Goal: Task Accomplishment & Management: Use online tool/utility

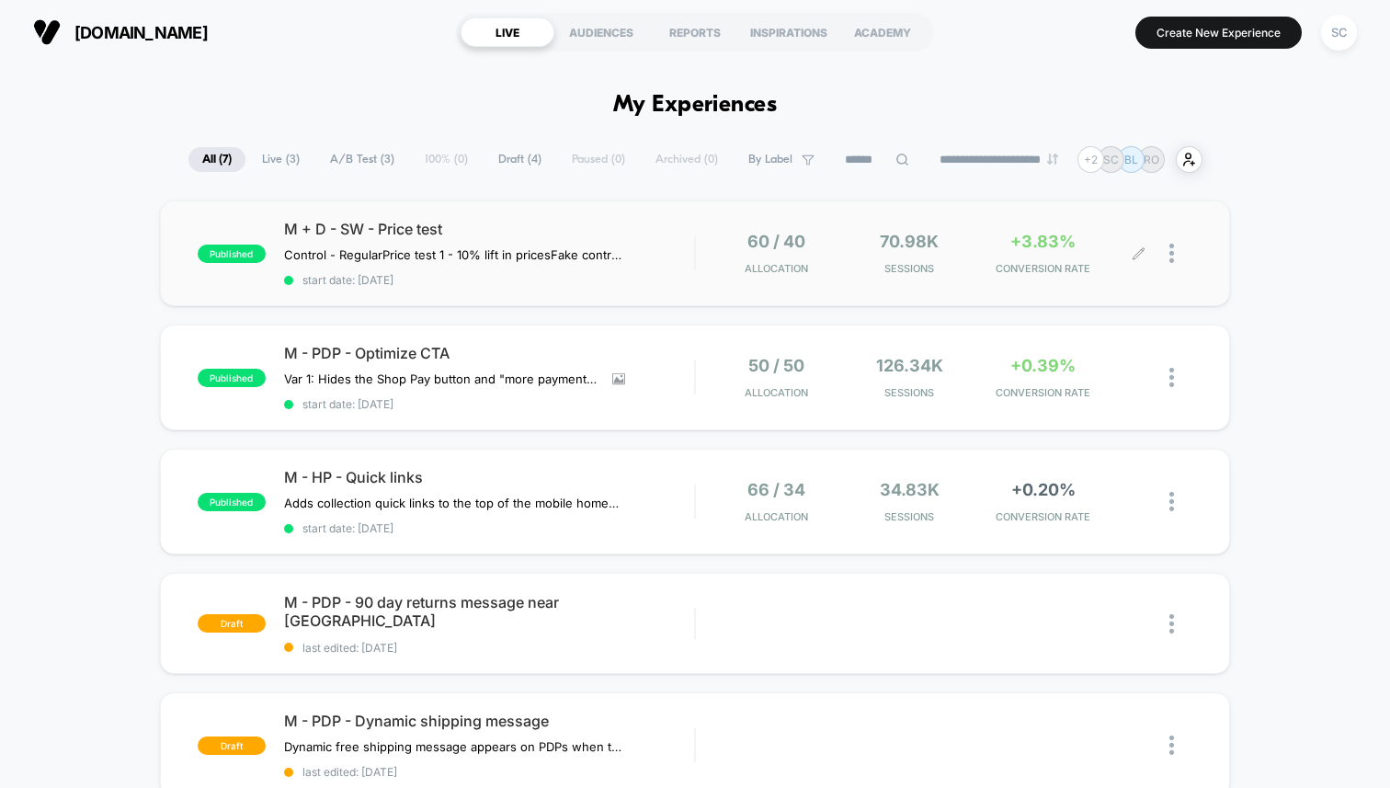
click at [700, 237] on div "60 / 40 Allocation 70.98k Sessions +3.83% CONVERSION RATE" at bounding box center [944, 253] width 497 height 43
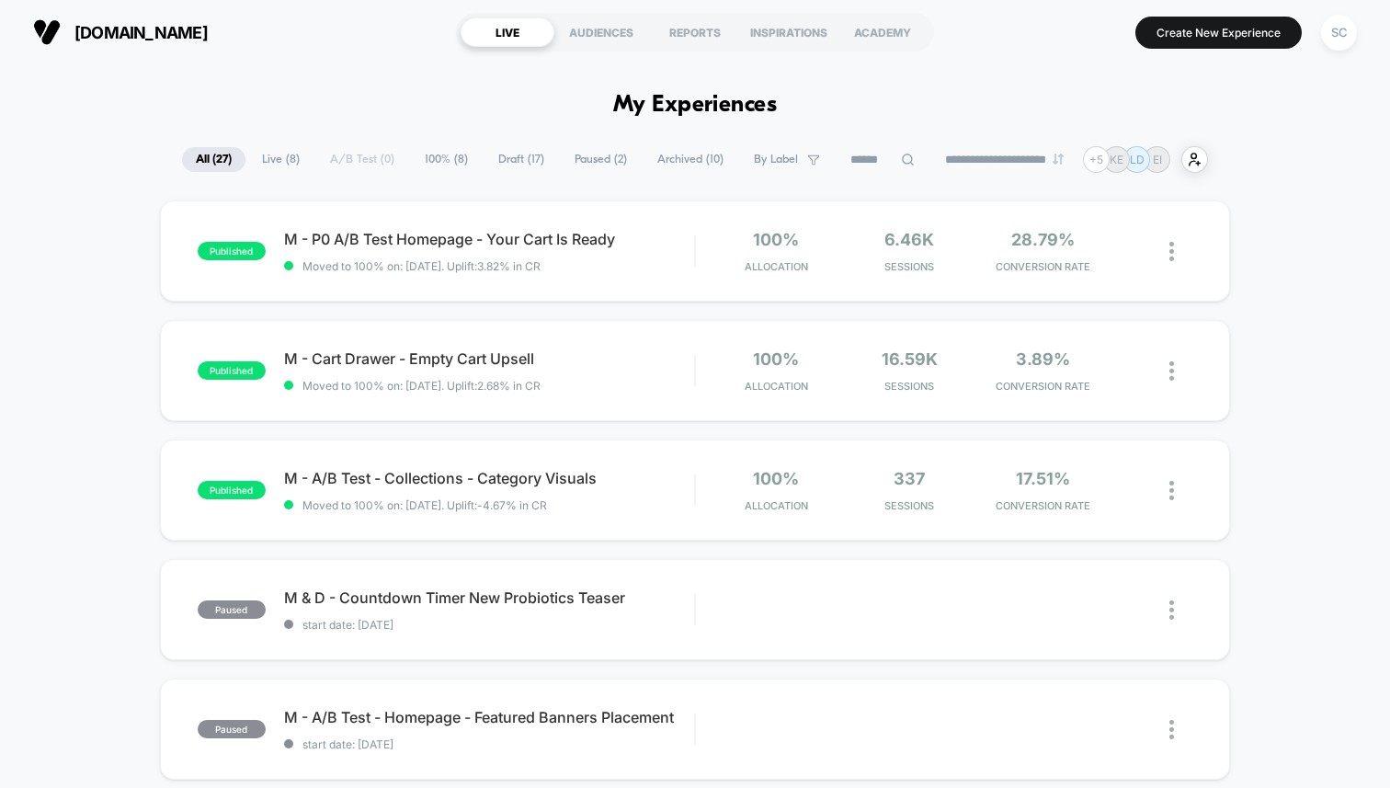
click at [901, 160] on icon at bounding box center [908, 160] width 14 height 14
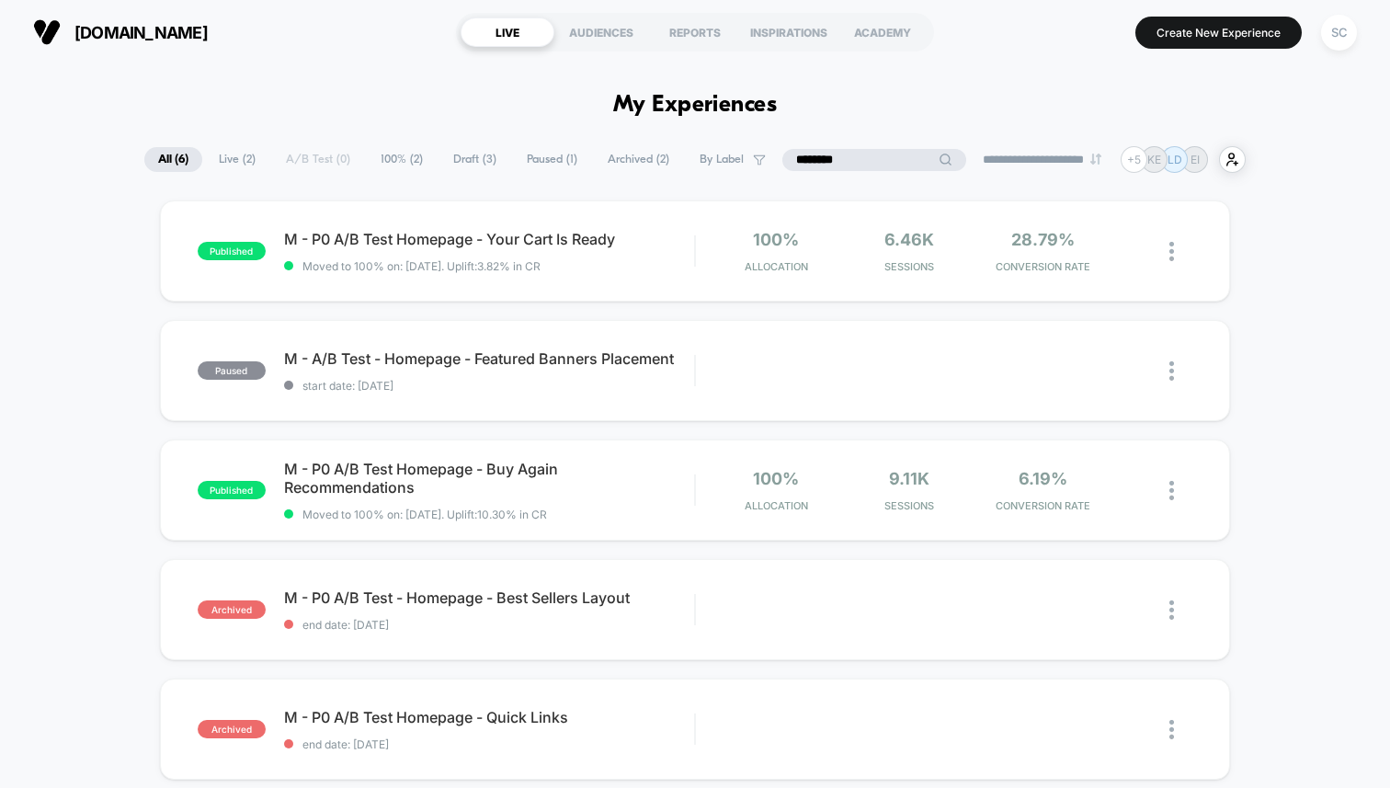
type input "********"
click at [1359, 18] on button "SC" at bounding box center [1339, 33] width 47 height 38
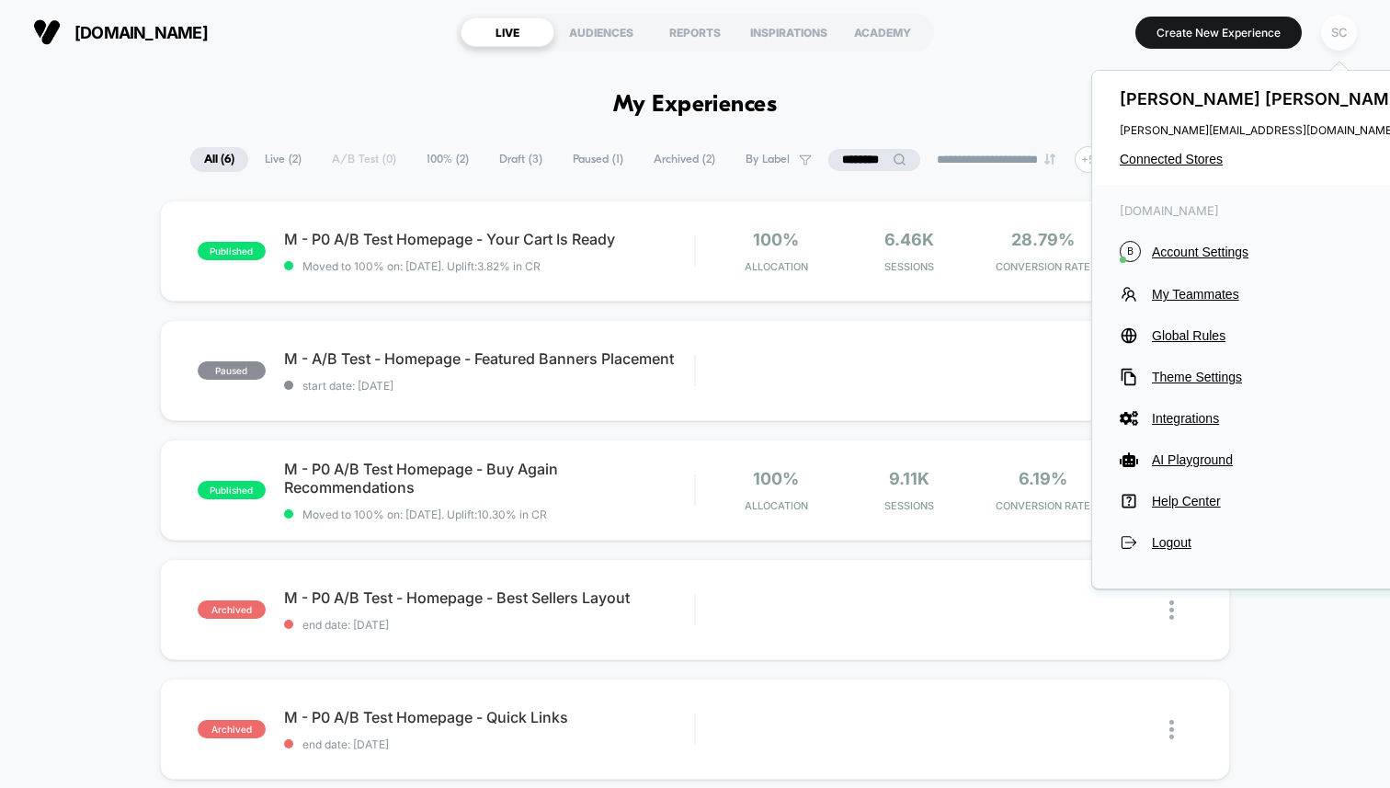
click at [1347, 33] on div "SC" at bounding box center [1339, 33] width 36 height 36
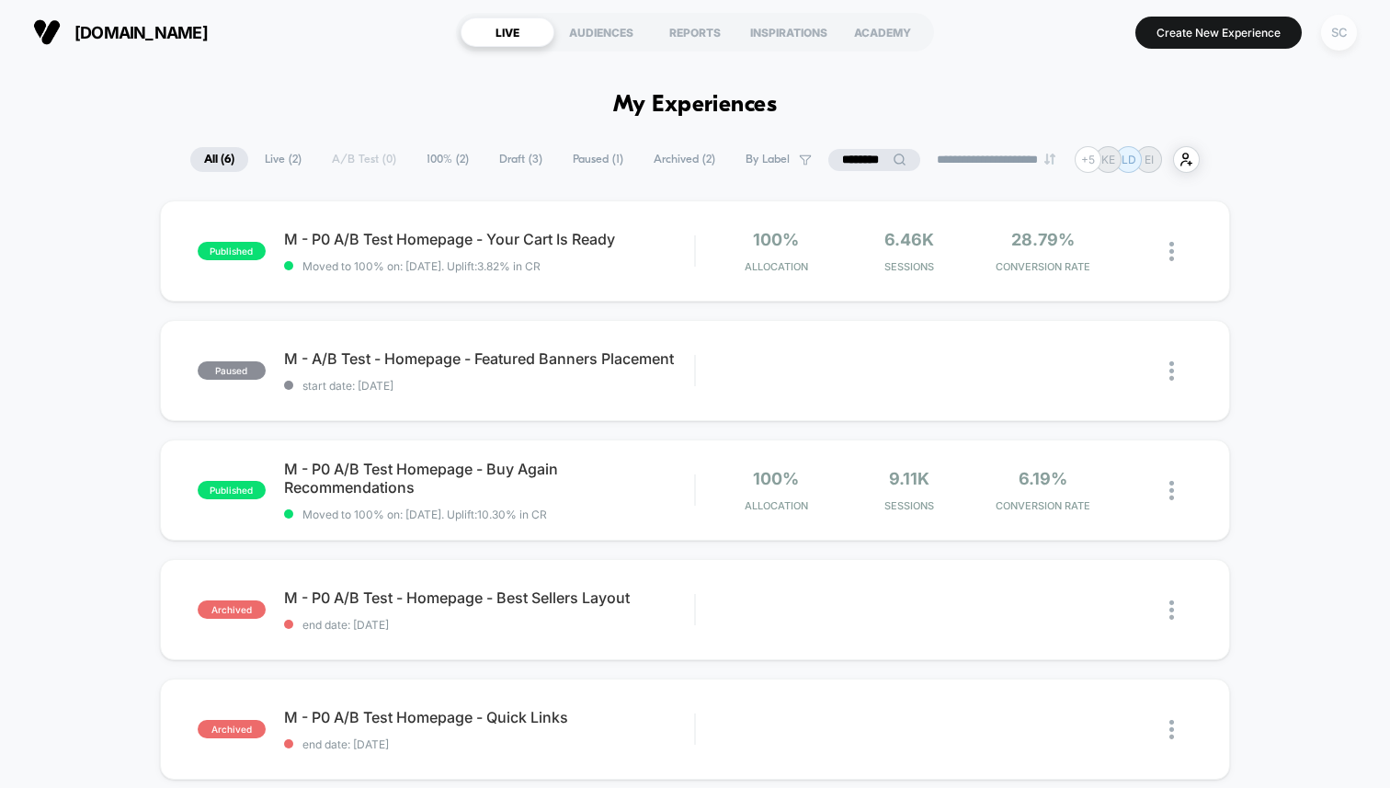
click at [1347, 33] on div "SC" at bounding box center [1339, 33] width 36 height 36
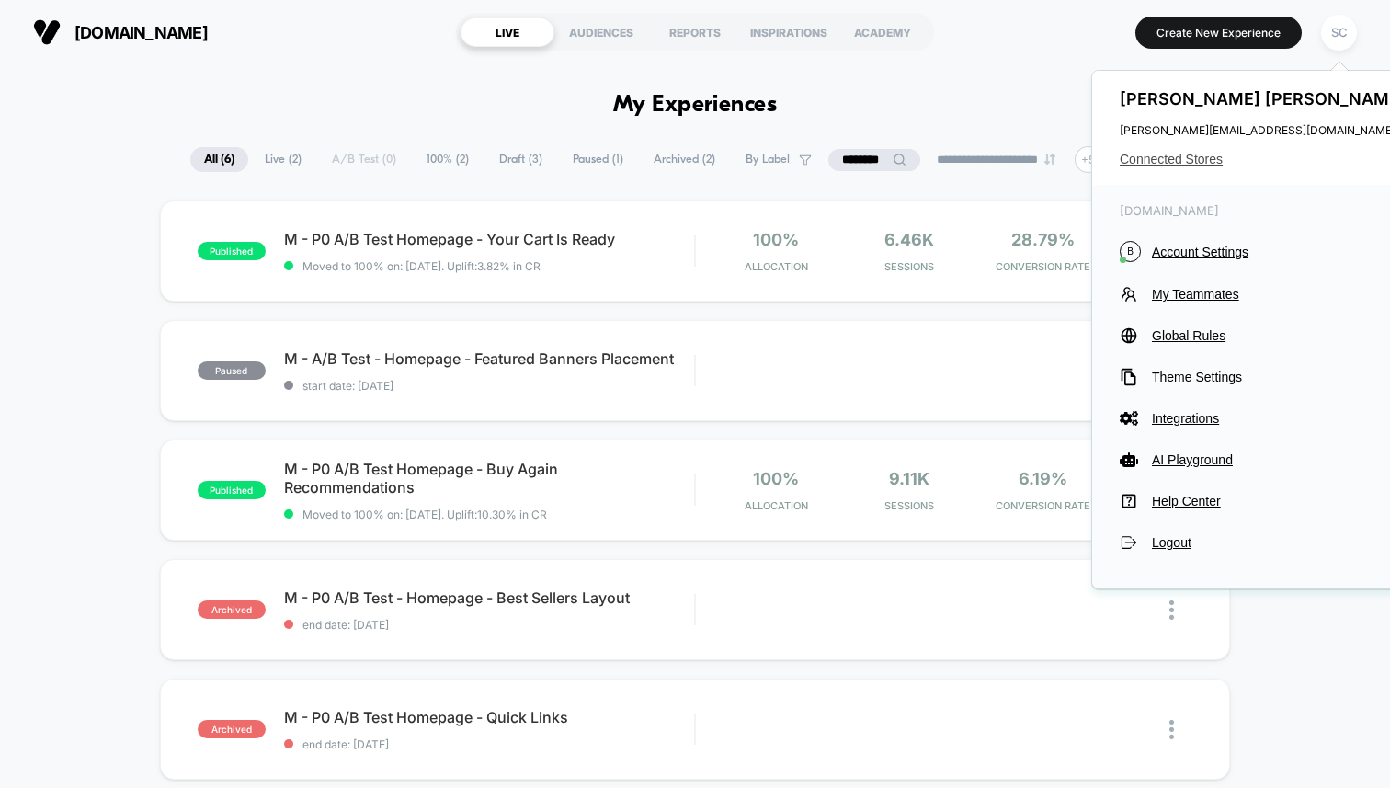
click at [1194, 161] on span "Connected Stores" at bounding box center [1265, 159] width 291 height 15
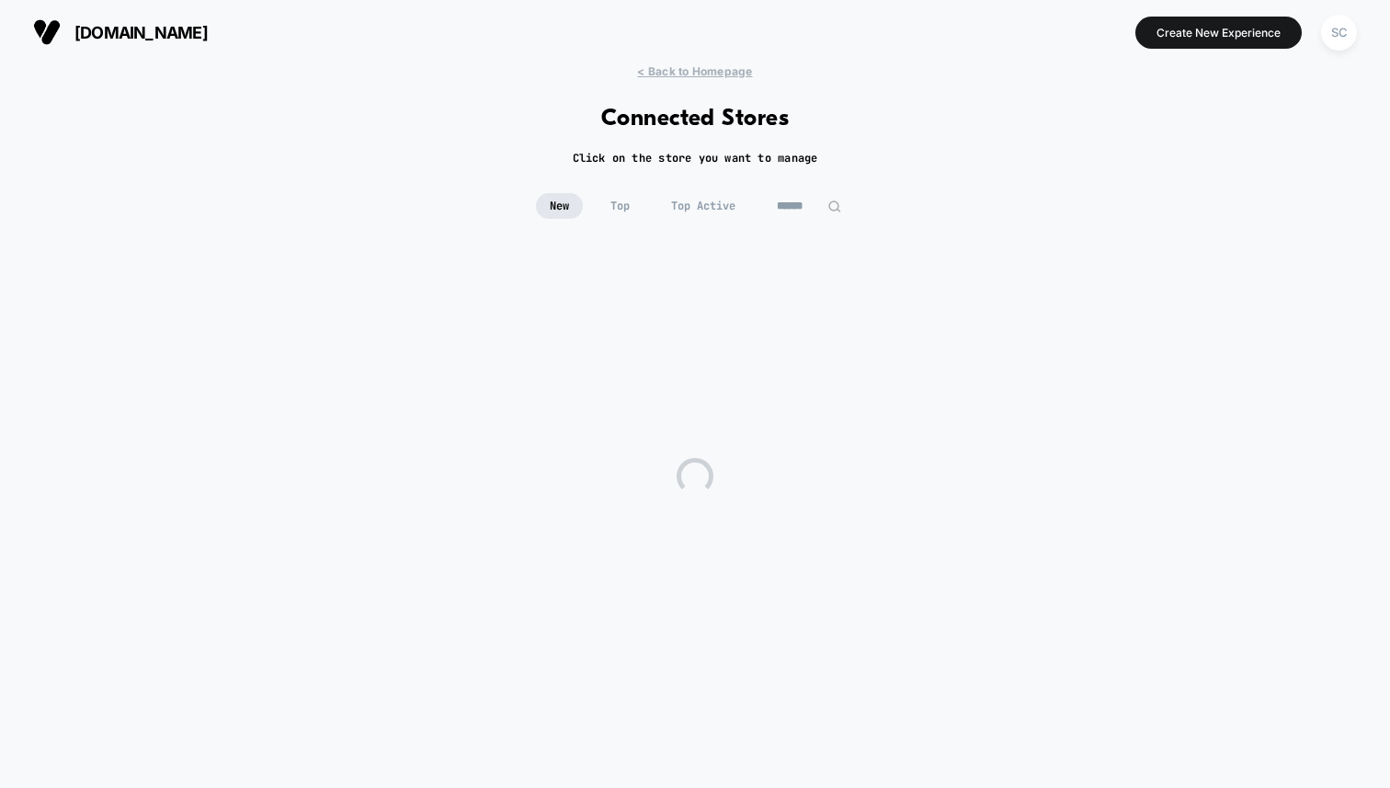
click at [1194, 161] on div "< Back to Homepage Connected Stores Click on the store you want to manage New T…" at bounding box center [695, 416] width 1390 height 705
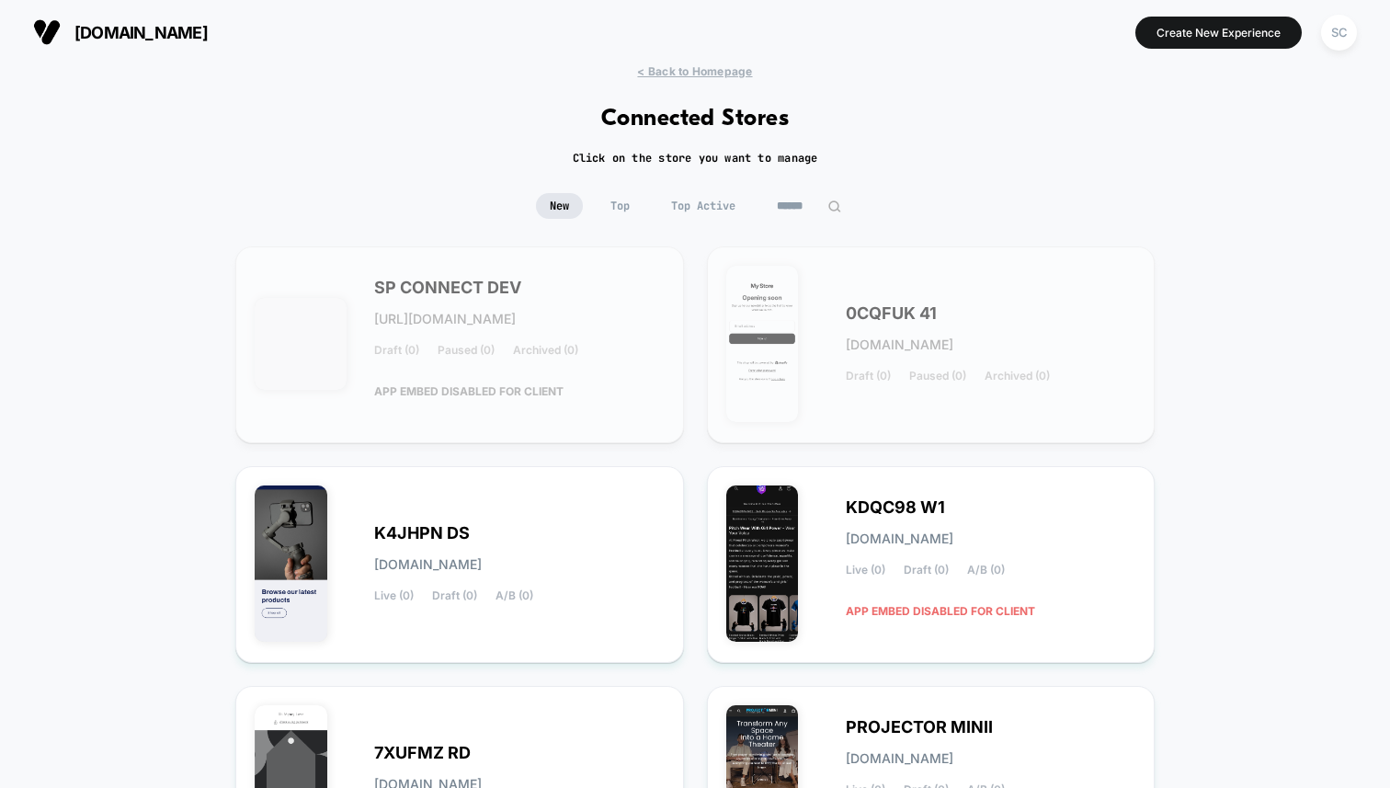
click at [788, 202] on input at bounding box center [809, 206] width 92 height 26
type input "*"
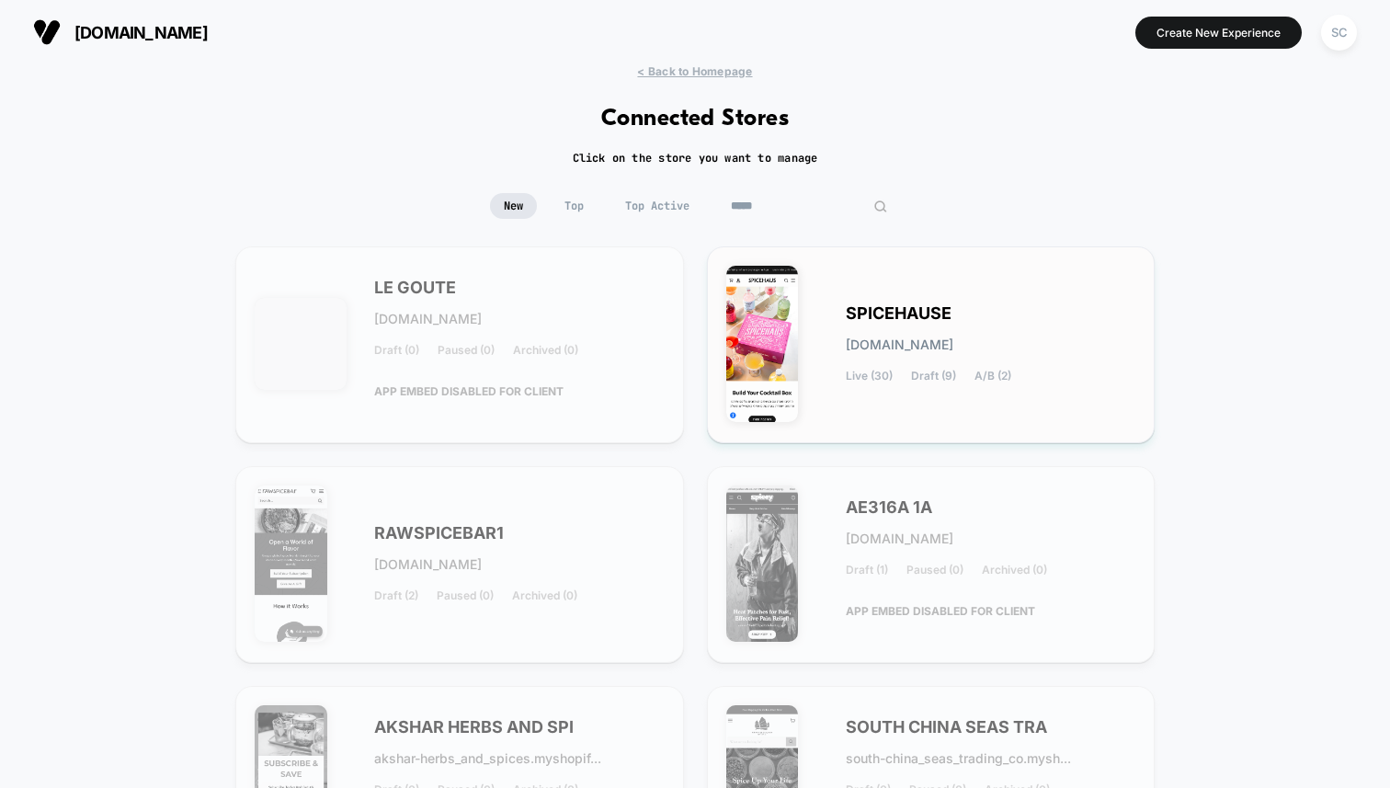
type input "*****"
click at [795, 352] on img at bounding box center [762, 344] width 73 height 156
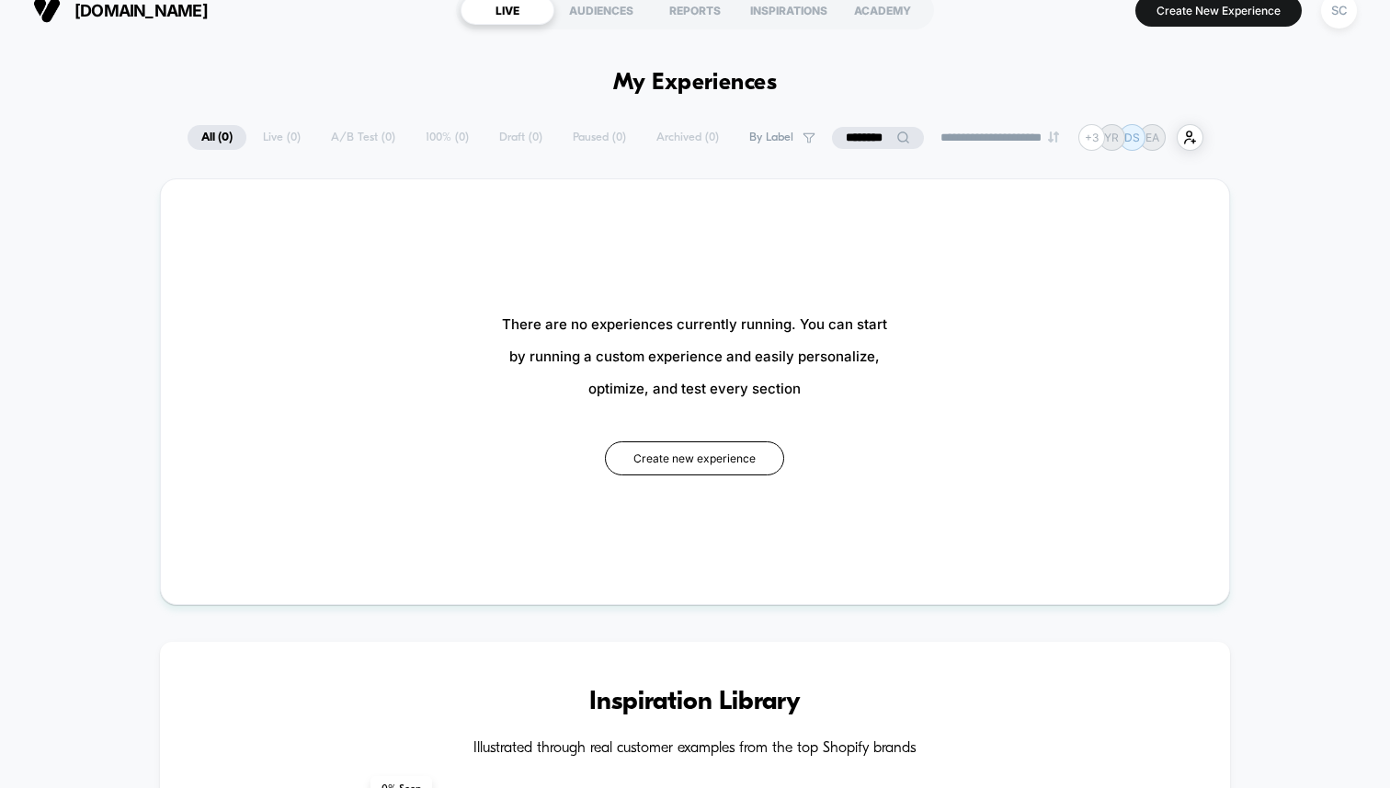
scroll to position [26, 0]
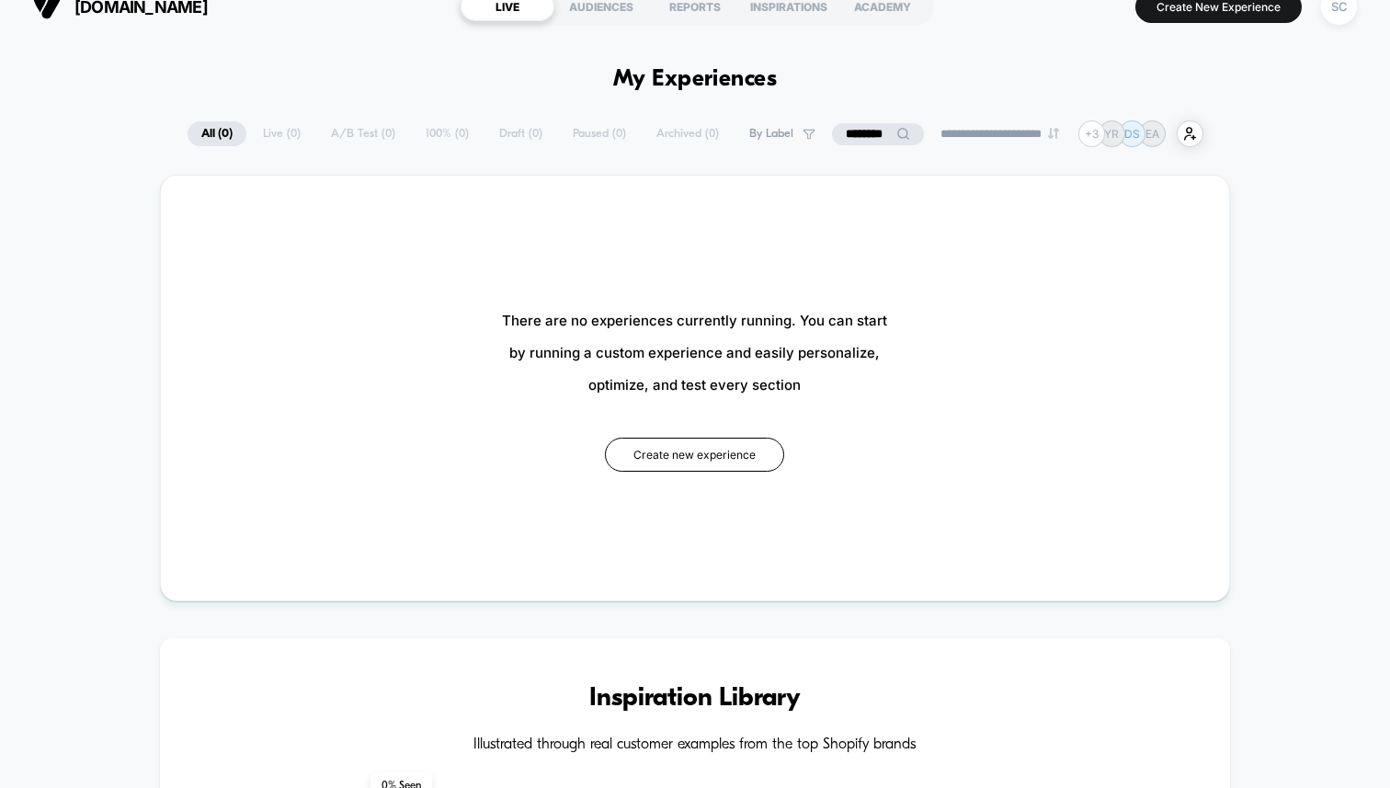
click at [832, 136] on input "********" at bounding box center [878, 134] width 92 height 22
click at [831, 136] on input "********" at bounding box center [878, 134] width 184 height 22
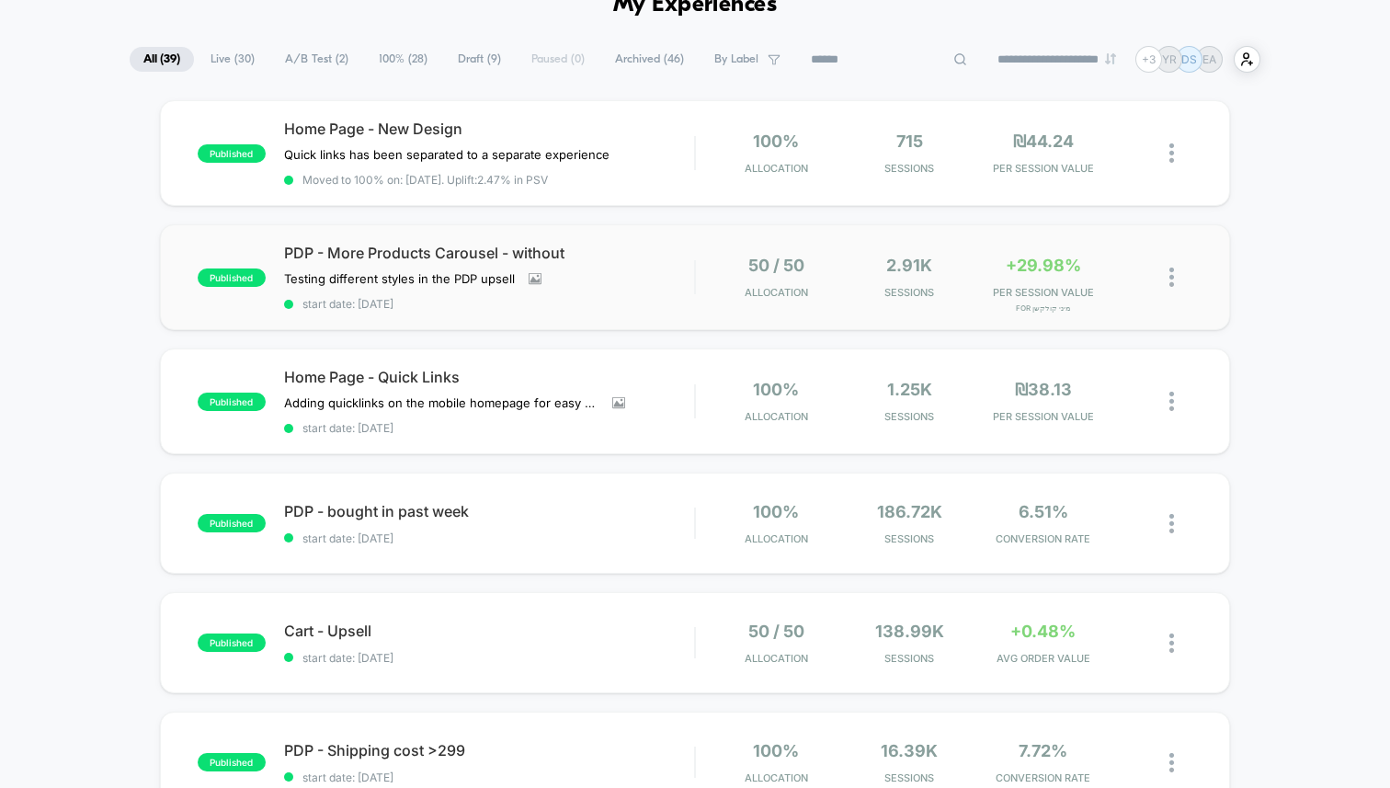
scroll to position [109, 0]
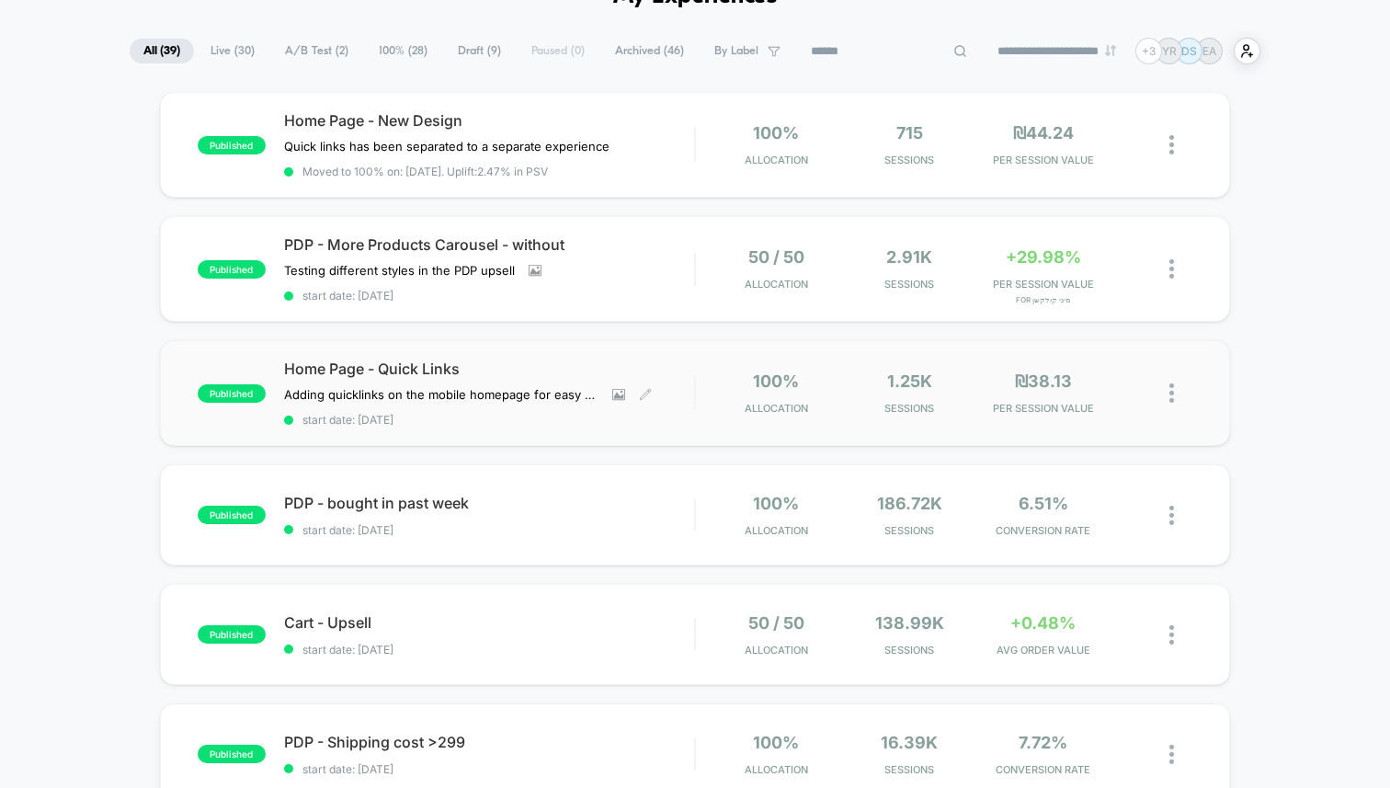
click at [545, 375] on div "Home Page - Quick Links Adding quicklinks on the mobile homepage for easy navig…" at bounding box center [489, 393] width 410 height 67
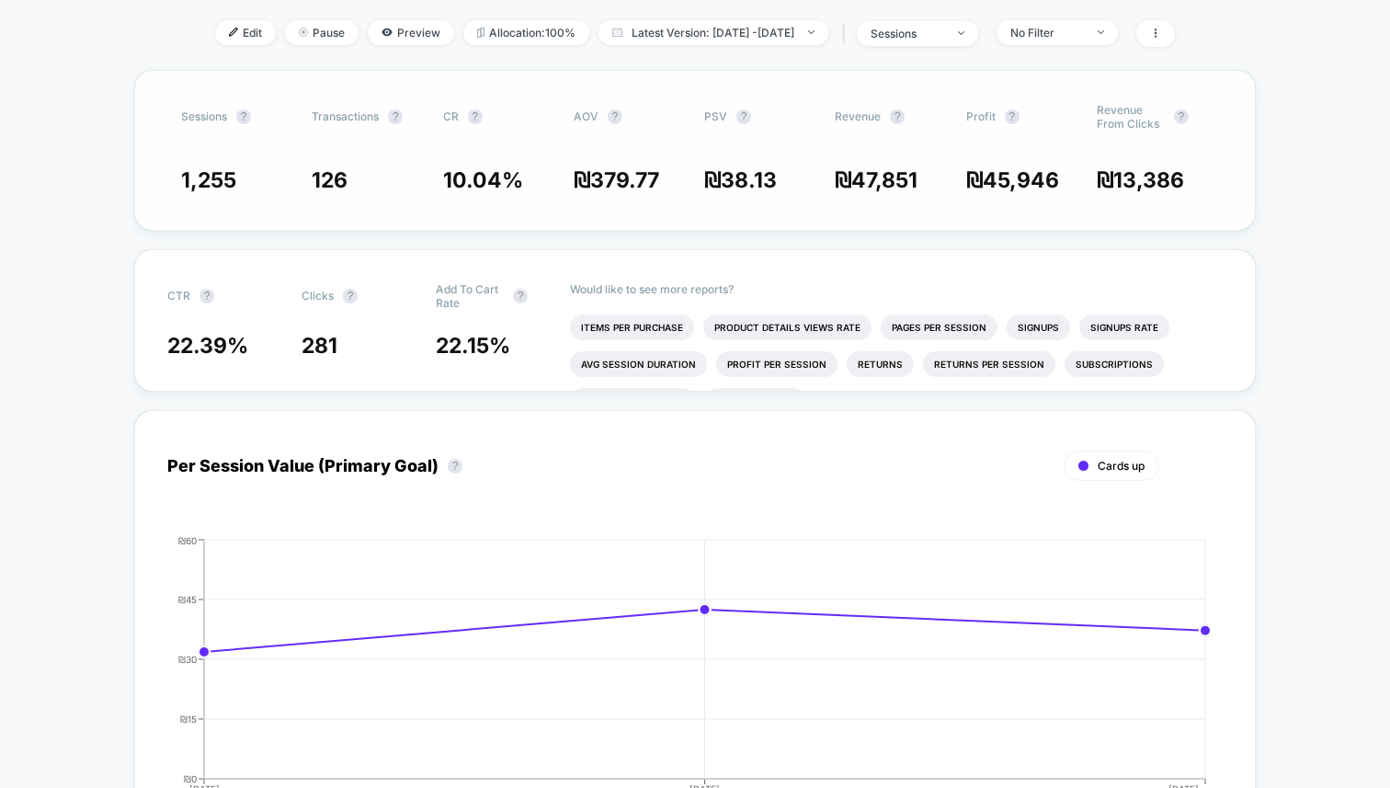
scroll to position [58, 0]
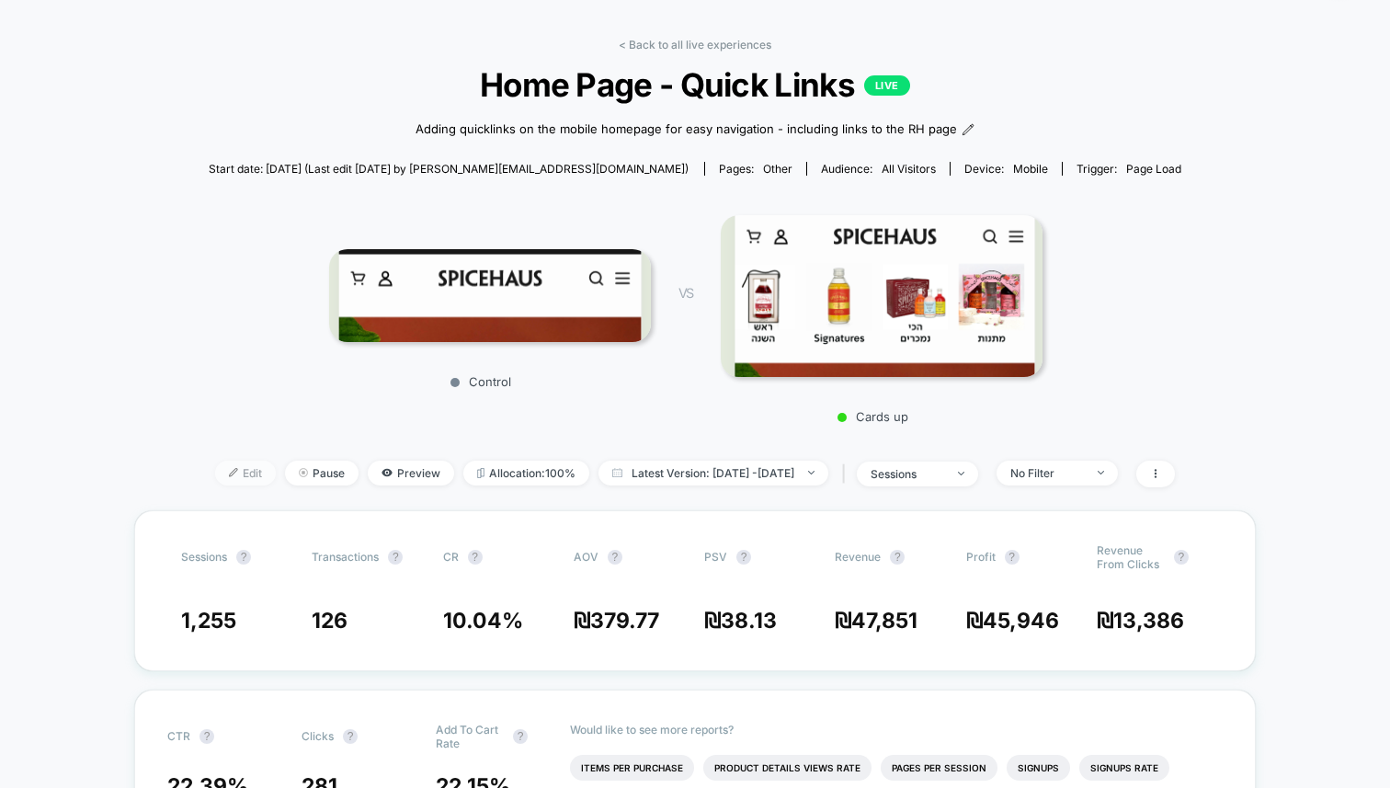
click at [215, 467] on span "Edit" at bounding box center [245, 473] width 61 height 25
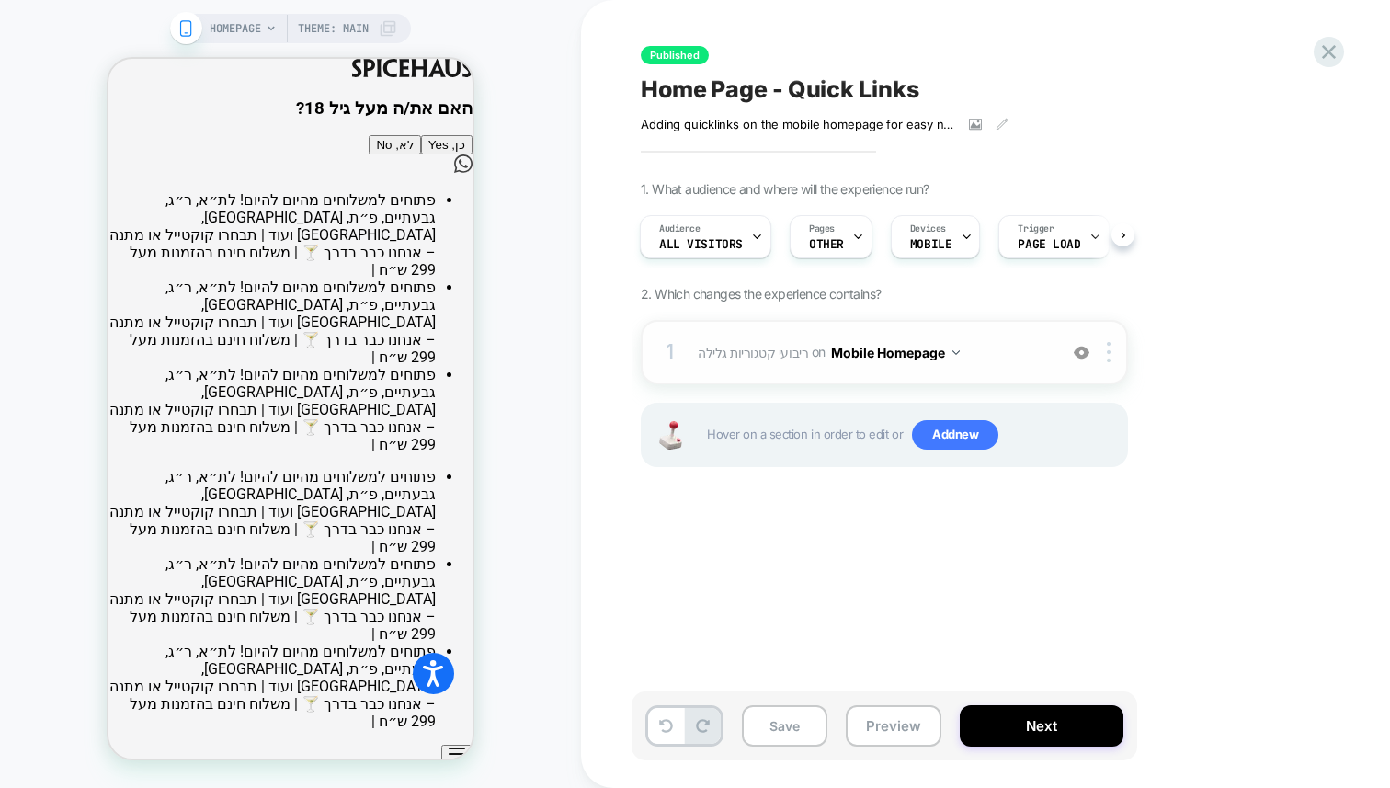
click at [1015, 348] on span "ריבועי קטגוריות גלילה Adding Scrollable AFTER #shopify-section-dis-header on Mo…" at bounding box center [873, 352] width 350 height 27
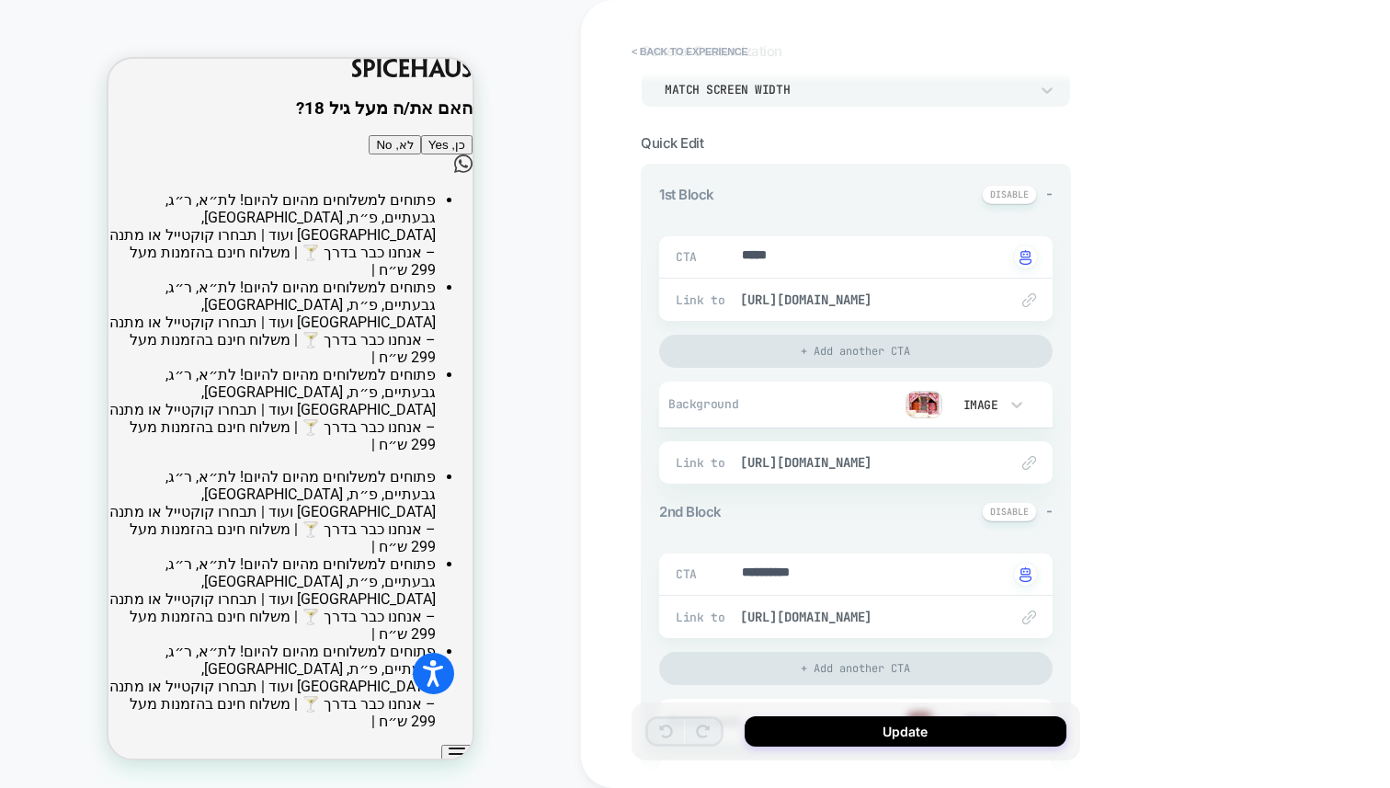
scroll to position [110, 0]
type textarea "*"
click at [369, 154] on button "לא, No" at bounding box center [394, 144] width 51 height 19
click at [430, 154] on button "חזרה" at bounding box center [451, 144] width 42 height 19
click at [421, 154] on button "כן, Yes" at bounding box center [446, 144] width 51 height 19
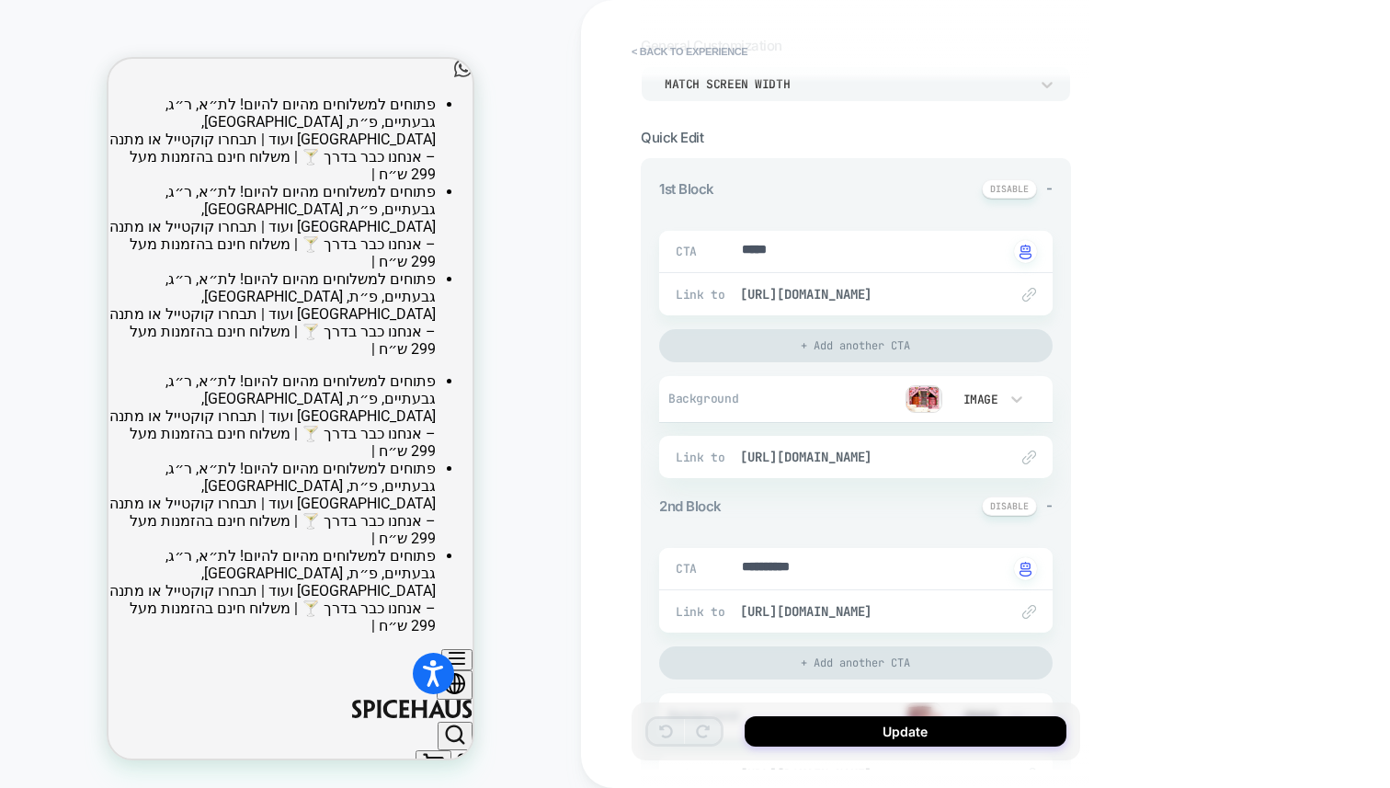
scroll to position [0, 0]
